Goal: Transaction & Acquisition: Download file/media

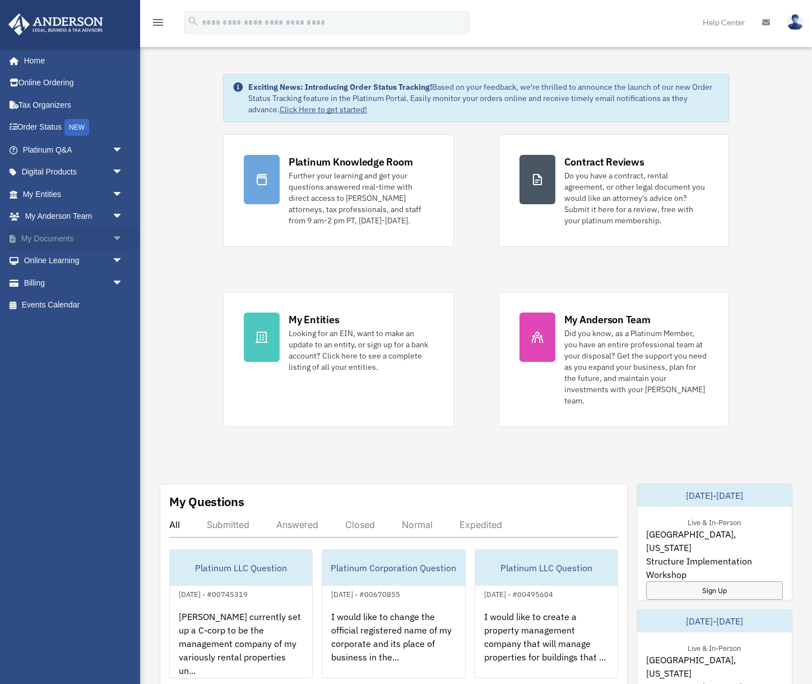
click at [75, 230] on link "My Documents arrow_drop_down" at bounding box center [74, 238] width 132 height 22
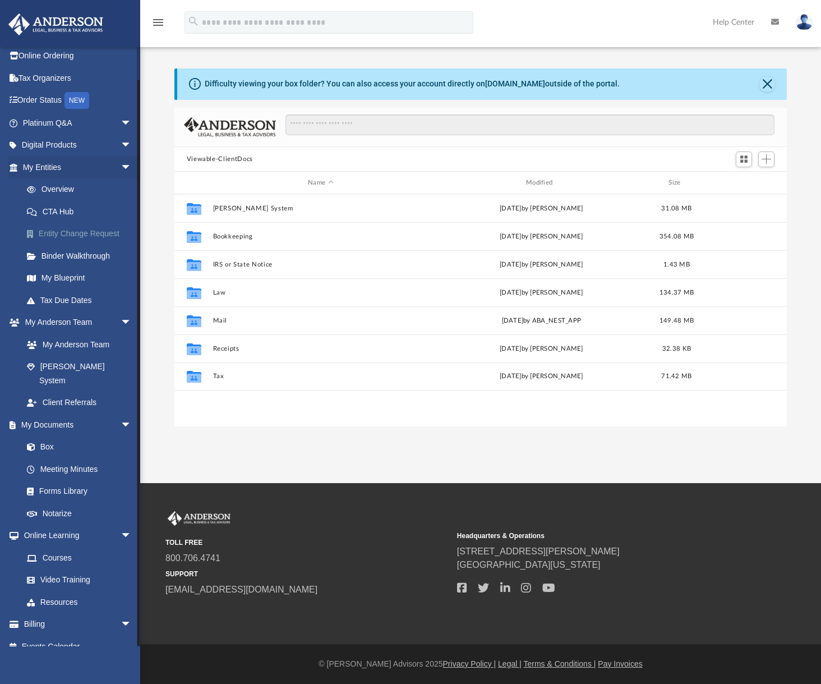
scroll to position [246, 604]
click at [66, 480] on link "Forms Library" at bounding box center [82, 491] width 133 height 22
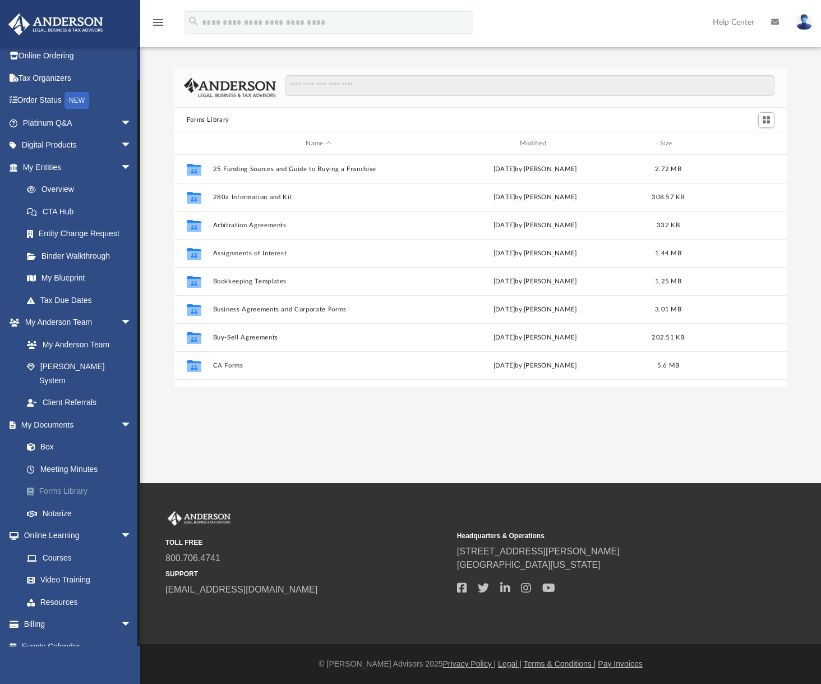
scroll to position [246, 604]
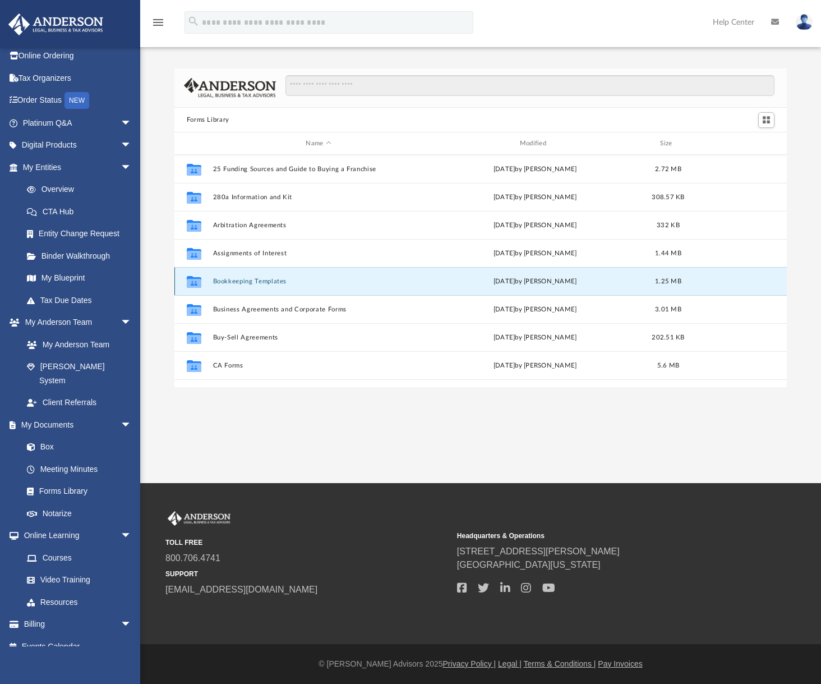
click at [256, 280] on button "Bookkeeping Templates" at bounding box center [318, 281] width 211 height 7
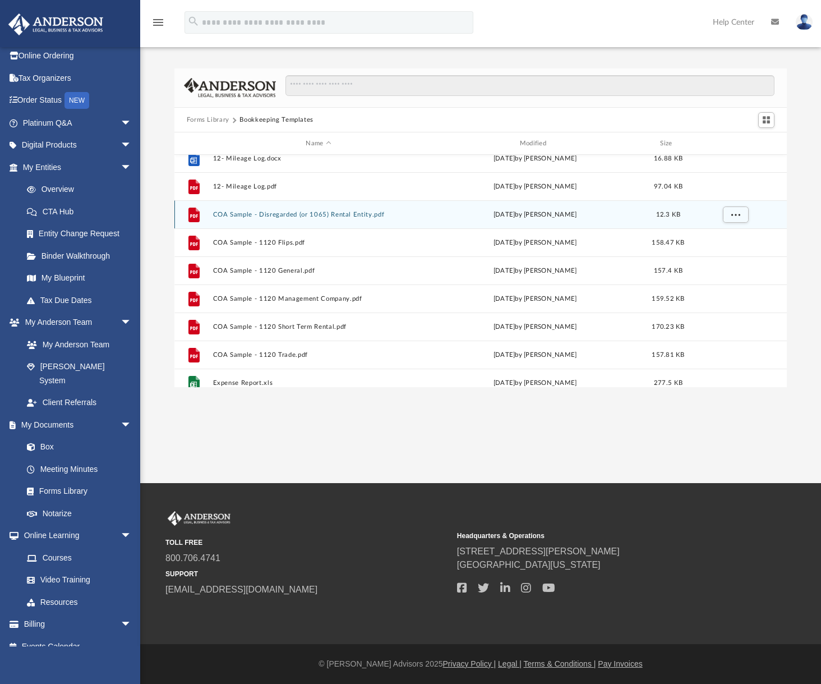
scroll to position [76, 0]
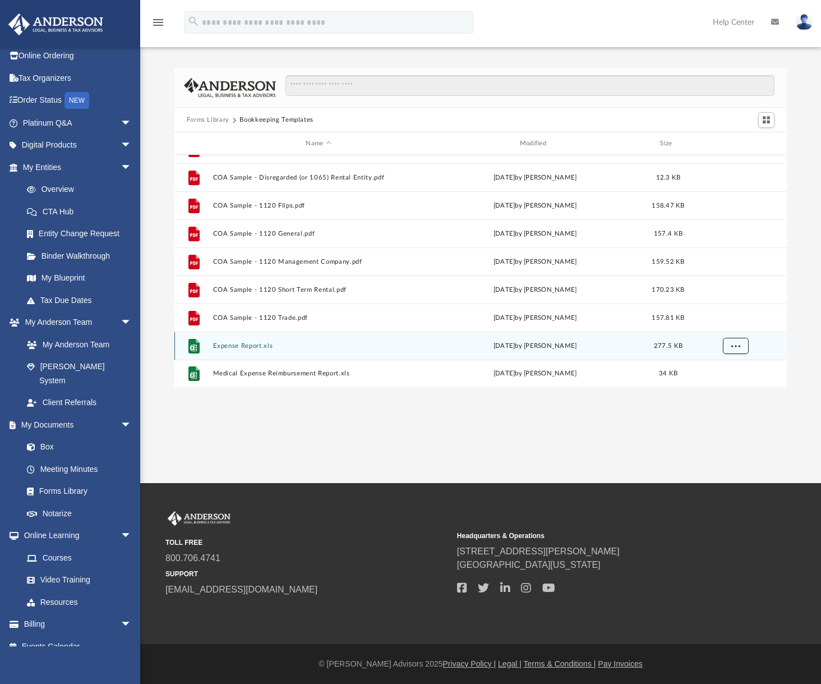
click at [731, 342] on span "More options" at bounding box center [735, 345] width 9 height 6
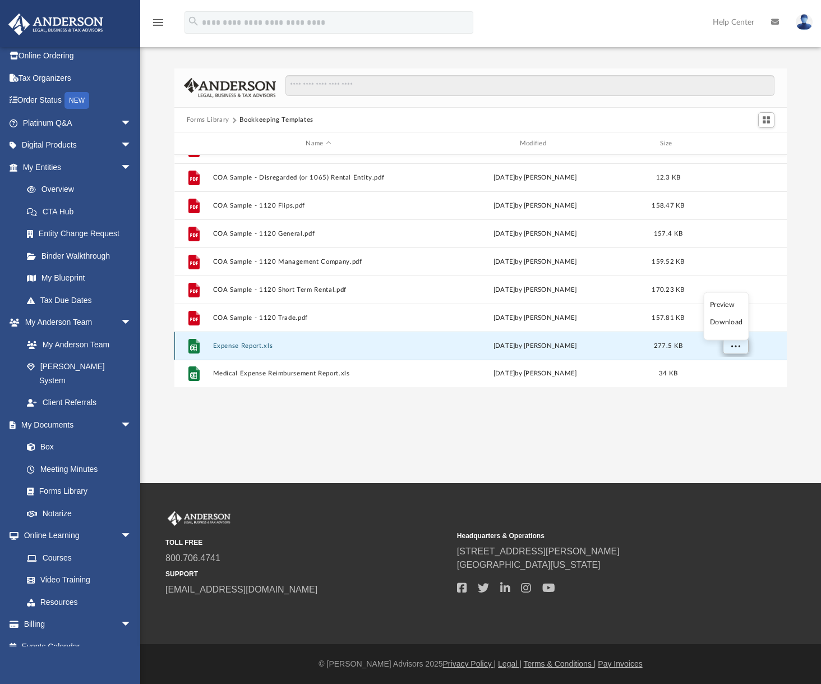
scroll to position [246, 604]
click at [733, 323] on li "Download" at bounding box center [726, 322] width 33 height 12
